Goal: Task Accomplishment & Management: Manage account settings

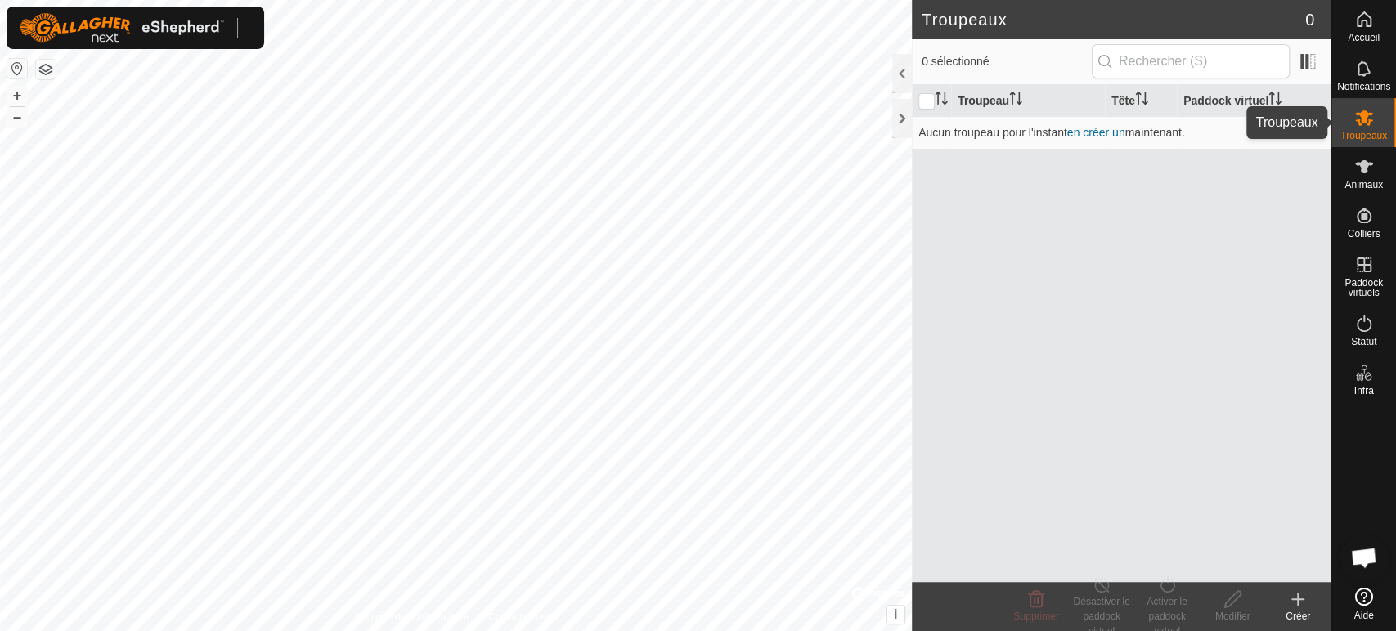
click at [1365, 121] on icon at bounding box center [1364, 118] width 18 height 16
click at [1371, 171] on icon at bounding box center [1364, 167] width 20 height 20
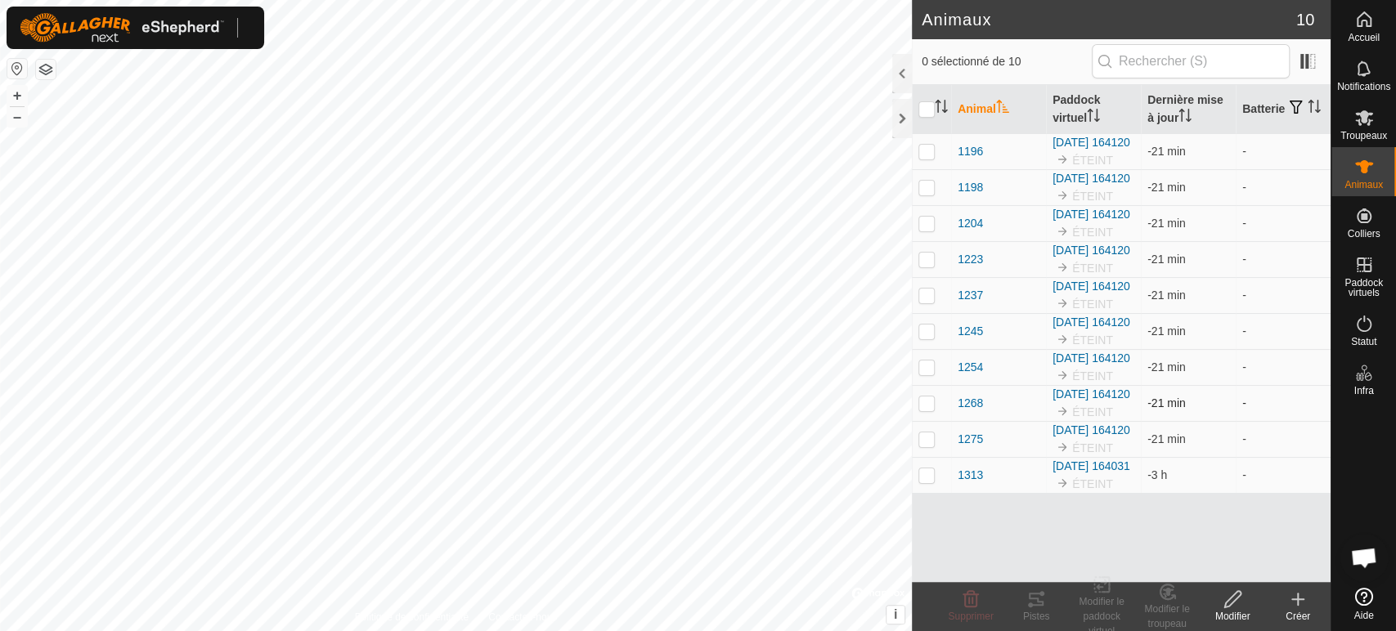
scroll to position [81, 0]
click at [1360, 119] on icon at bounding box center [1364, 118] width 20 height 20
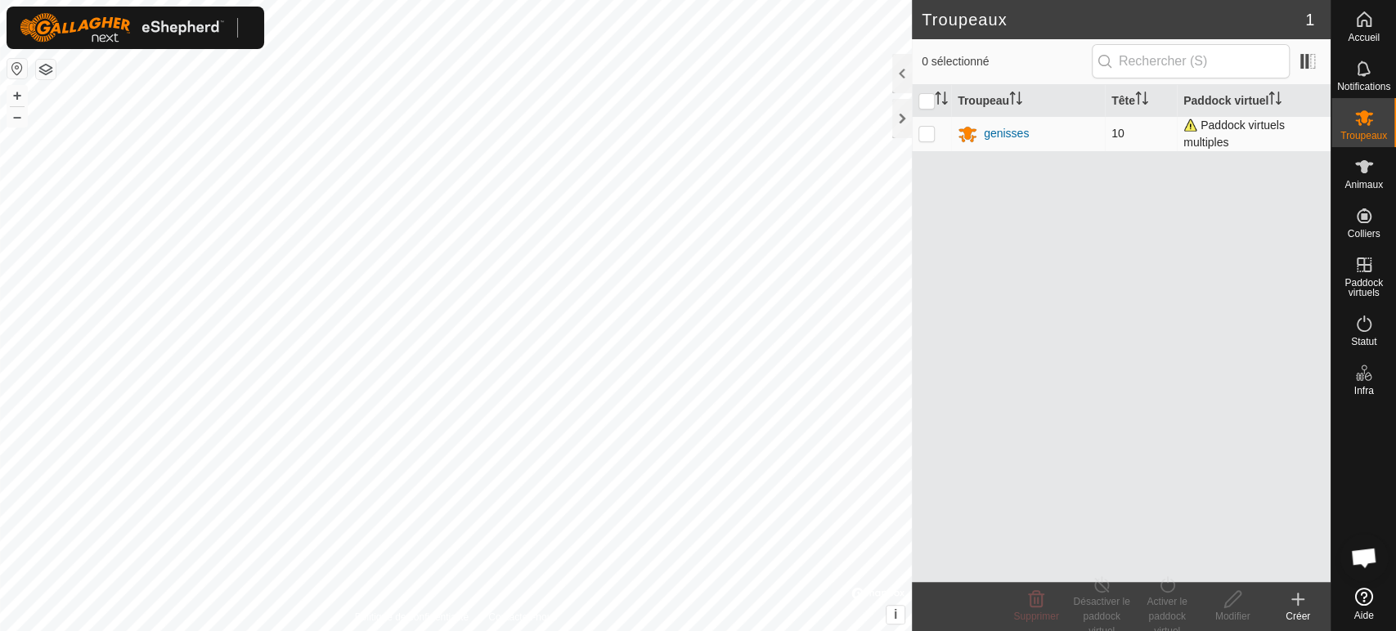
click at [928, 136] on p-checkbox at bounding box center [926, 133] width 16 height 13
checkbox input "true"
click at [998, 132] on div "genisses" at bounding box center [1006, 133] width 45 height 17
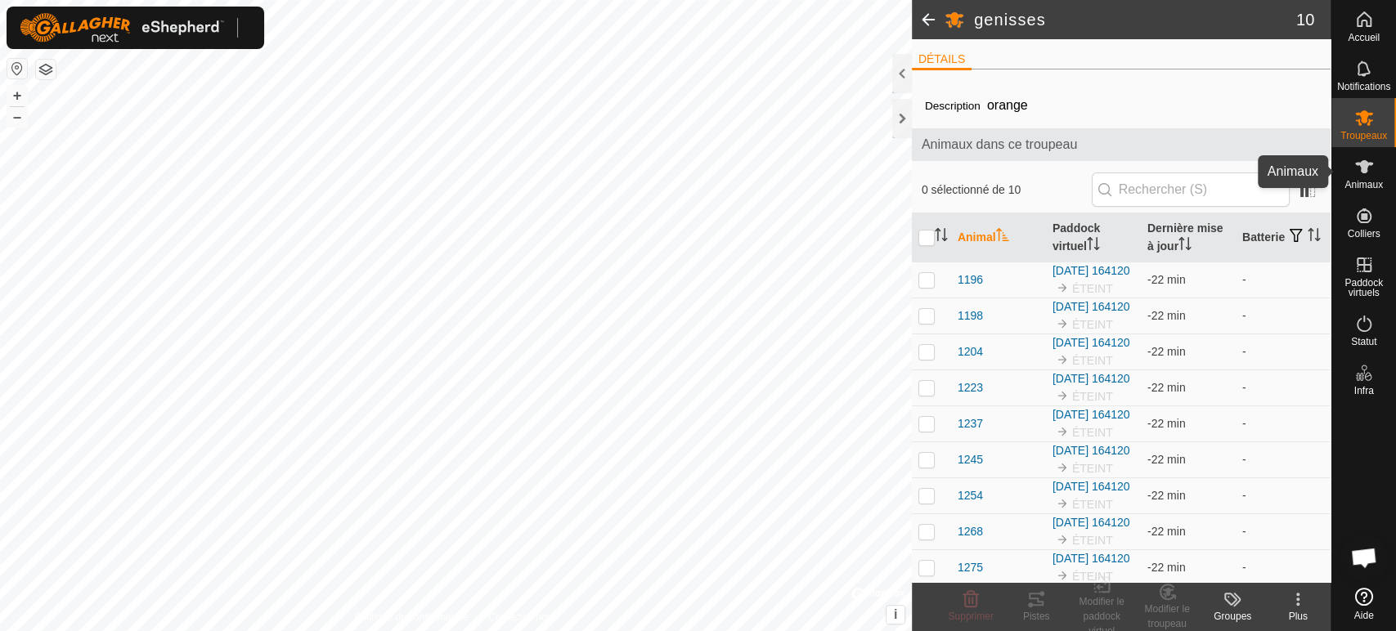
click at [1374, 171] on es-animals-svg-icon at bounding box center [1363, 167] width 29 height 26
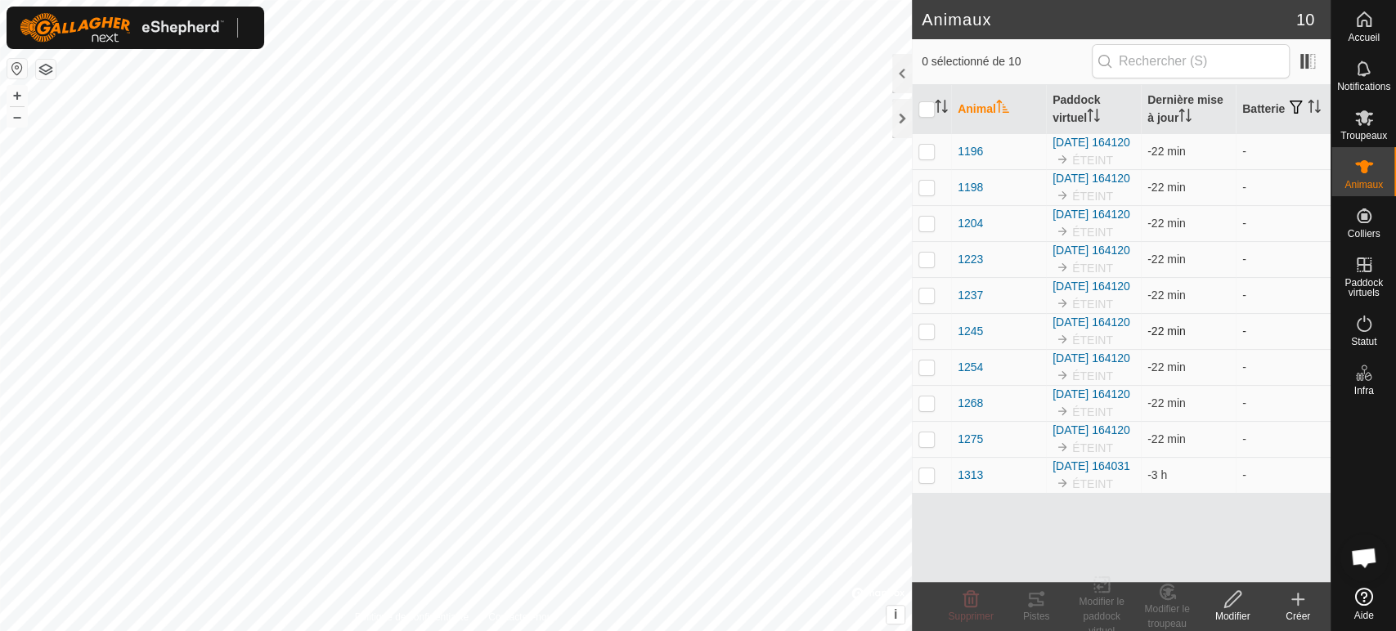
scroll to position [81, 0]
click at [923, 482] on p-checkbox at bounding box center [926, 475] width 16 height 13
checkbox input "true"
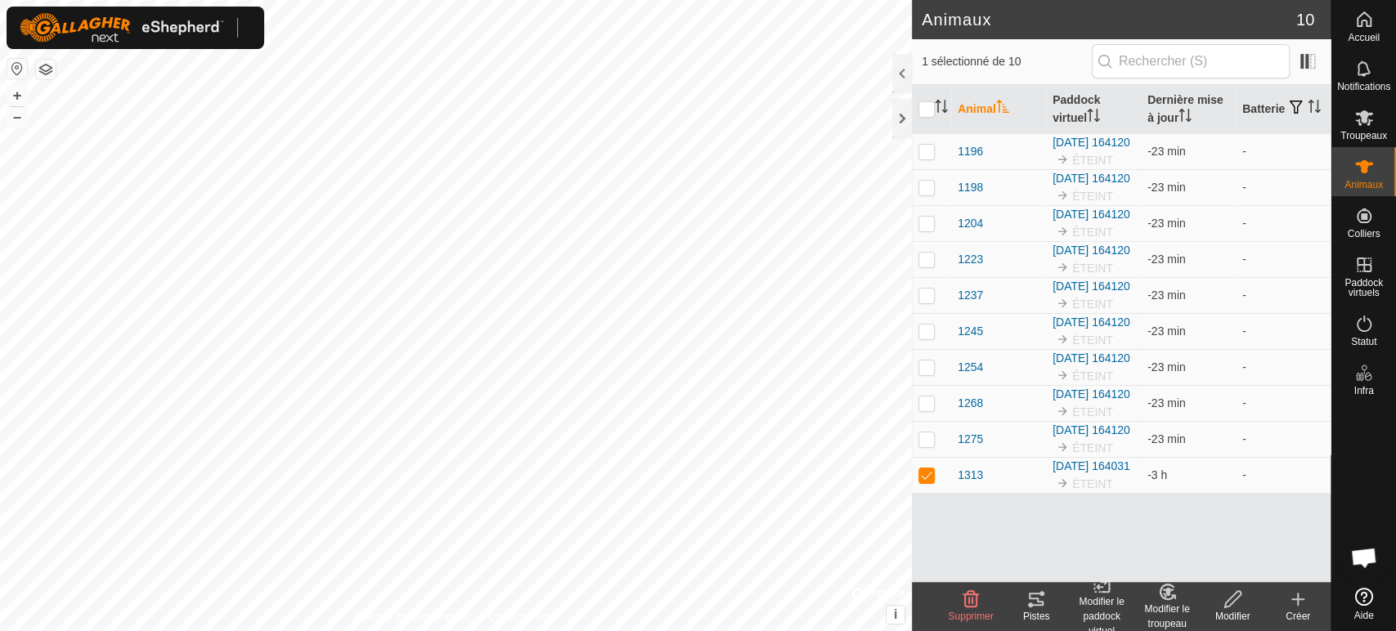
click at [962, 600] on icon at bounding box center [971, 600] width 20 height 20
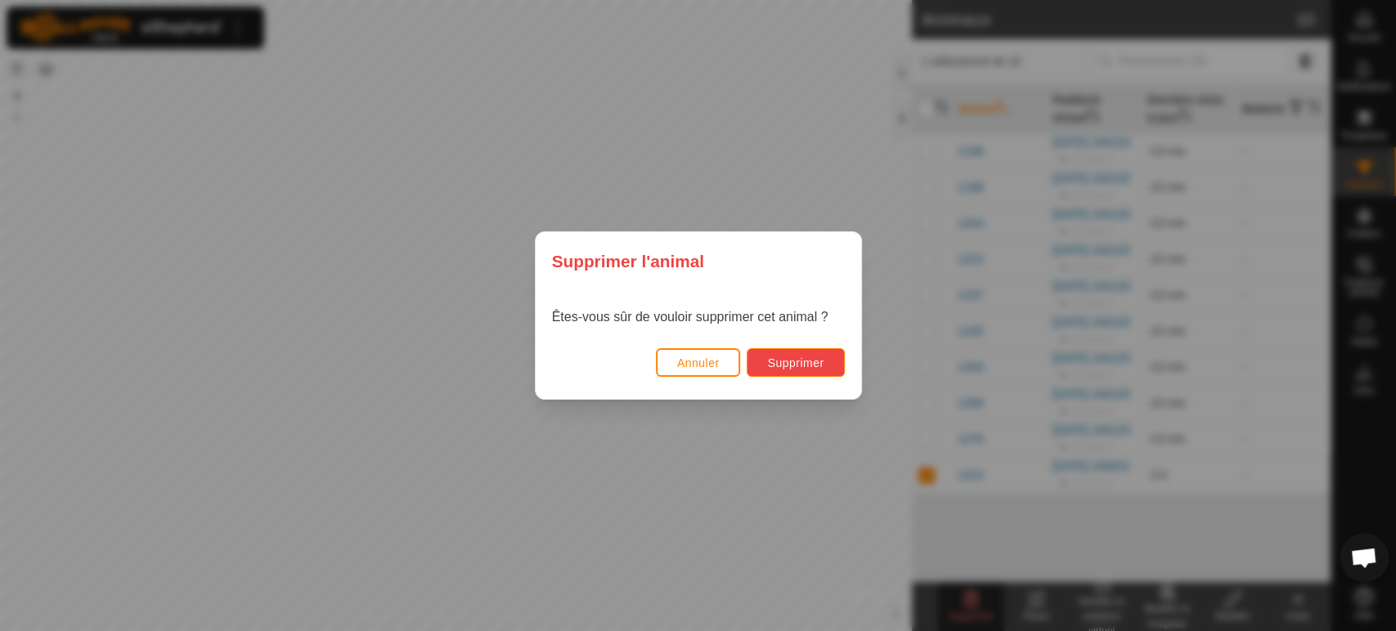
click at [784, 365] on span "Supprimer" at bounding box center [795, 362] width 56 height 13
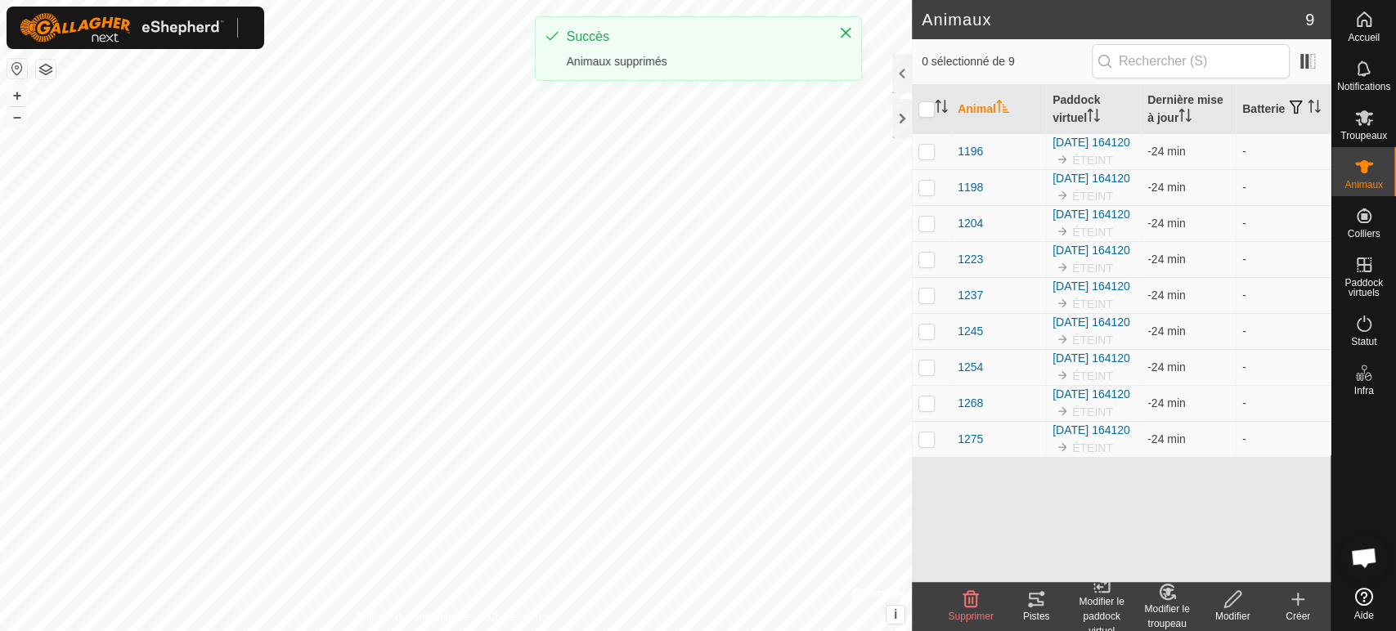
scroll to position [28, 0]
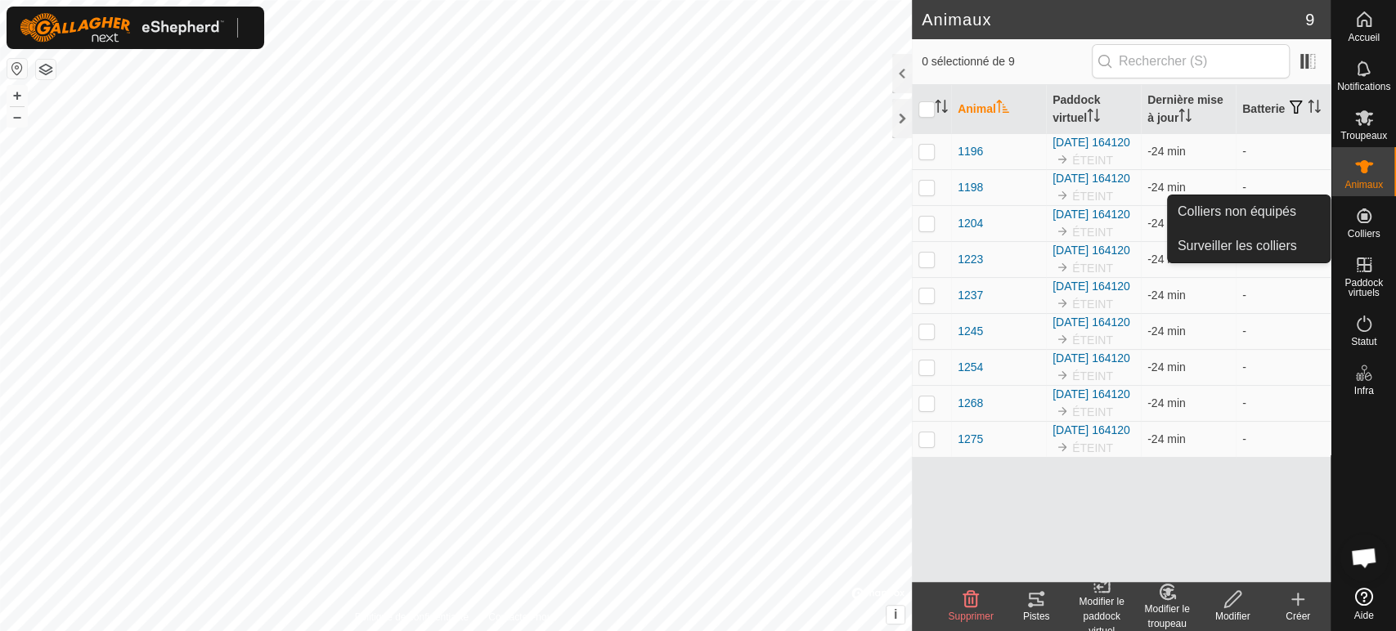
click at [1354, 218] on icon at bounding box center [1364, 216] width 20 height 20
click at [1258, 215] on link "Colliers non équipés" at bounding box center [1249, 211] width 162 height 33
